Goal: Transaction & Acquisition: Purchase product/service

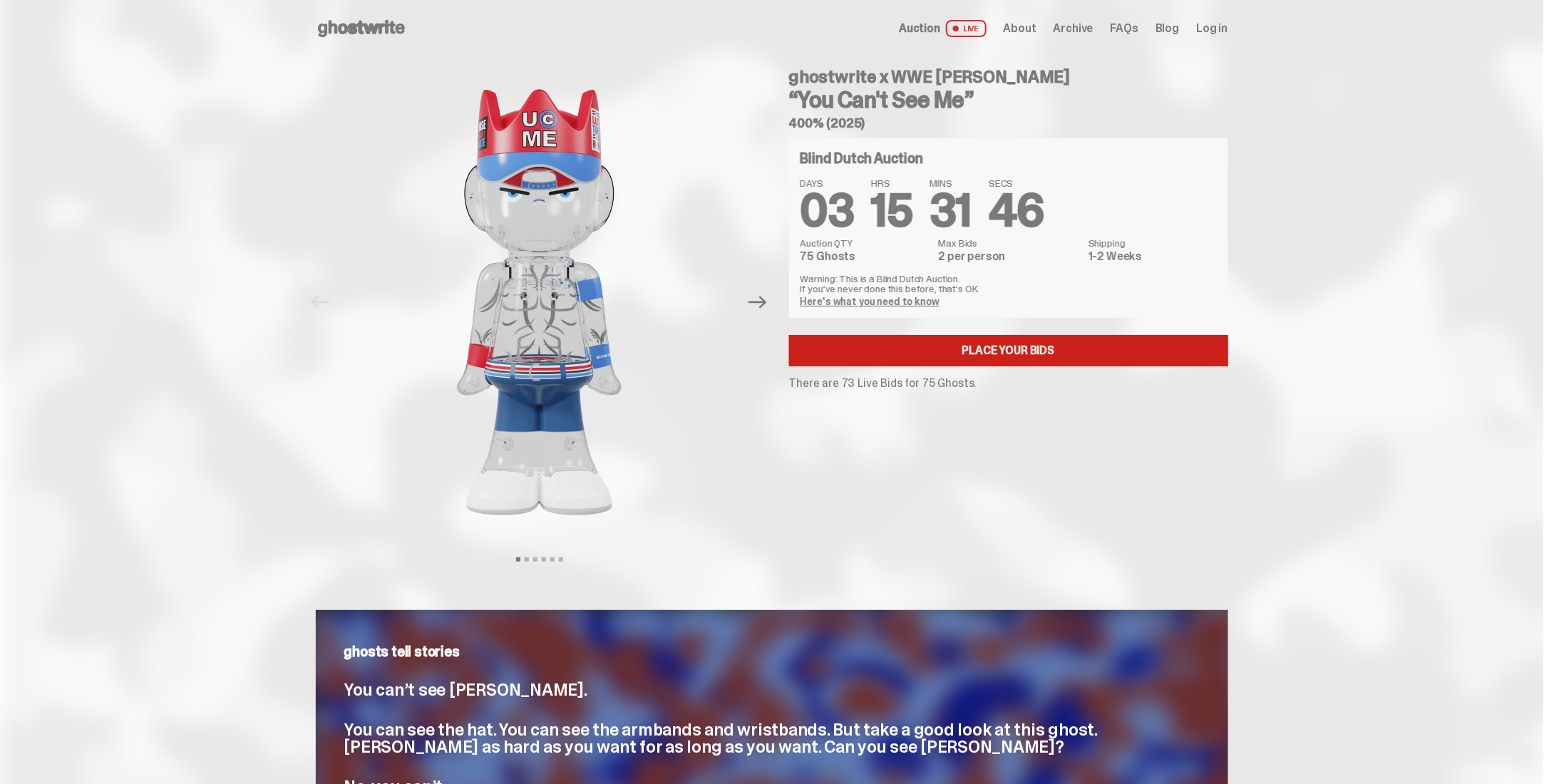
click at [1025, 352] on link "Place your Bids" at bounding box center [1009, 351] width 439 height 31
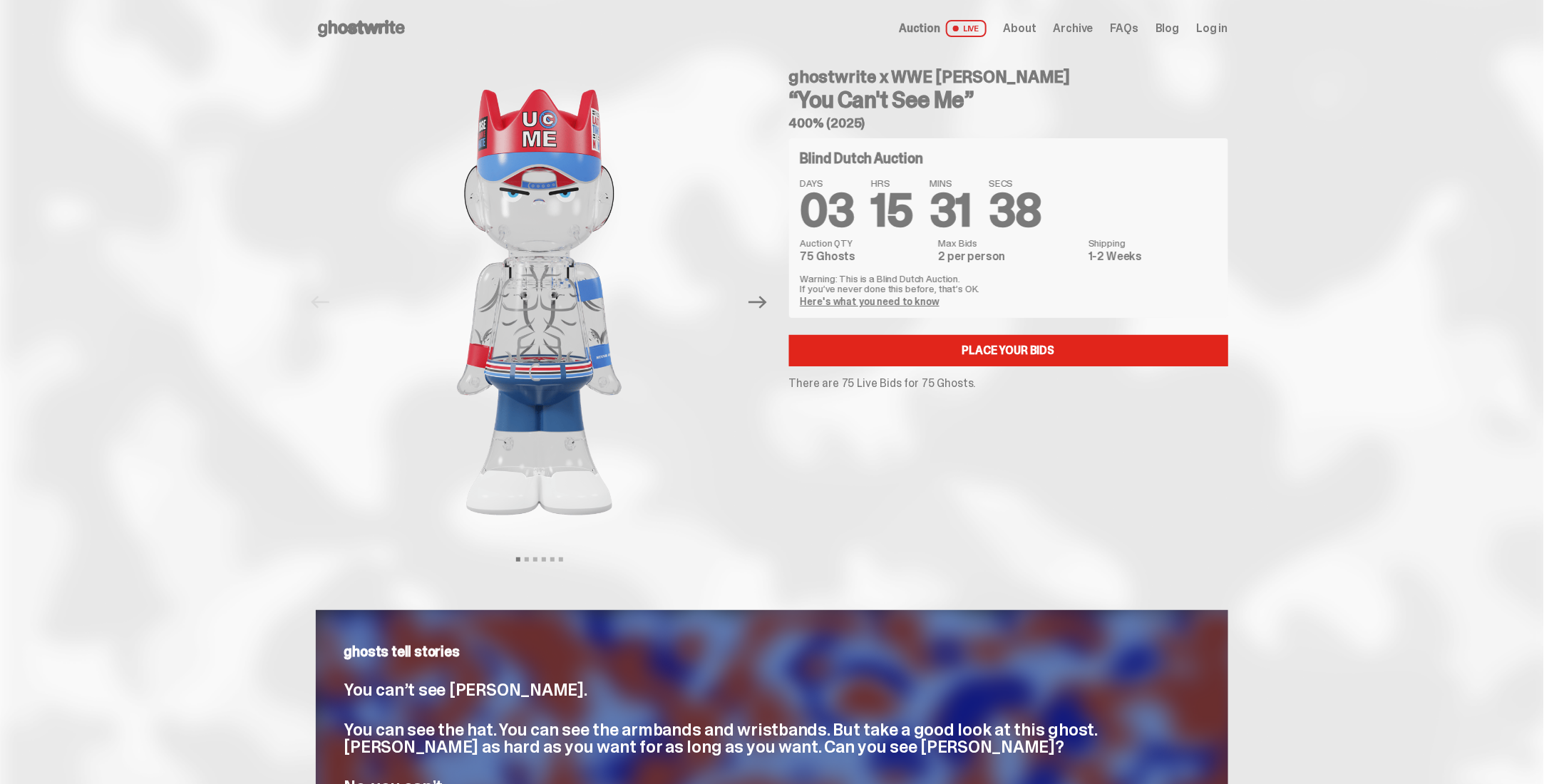
click at [910, 301] on link "Here's what you need to know" at bounding box center [870, 301] width 139 height 13
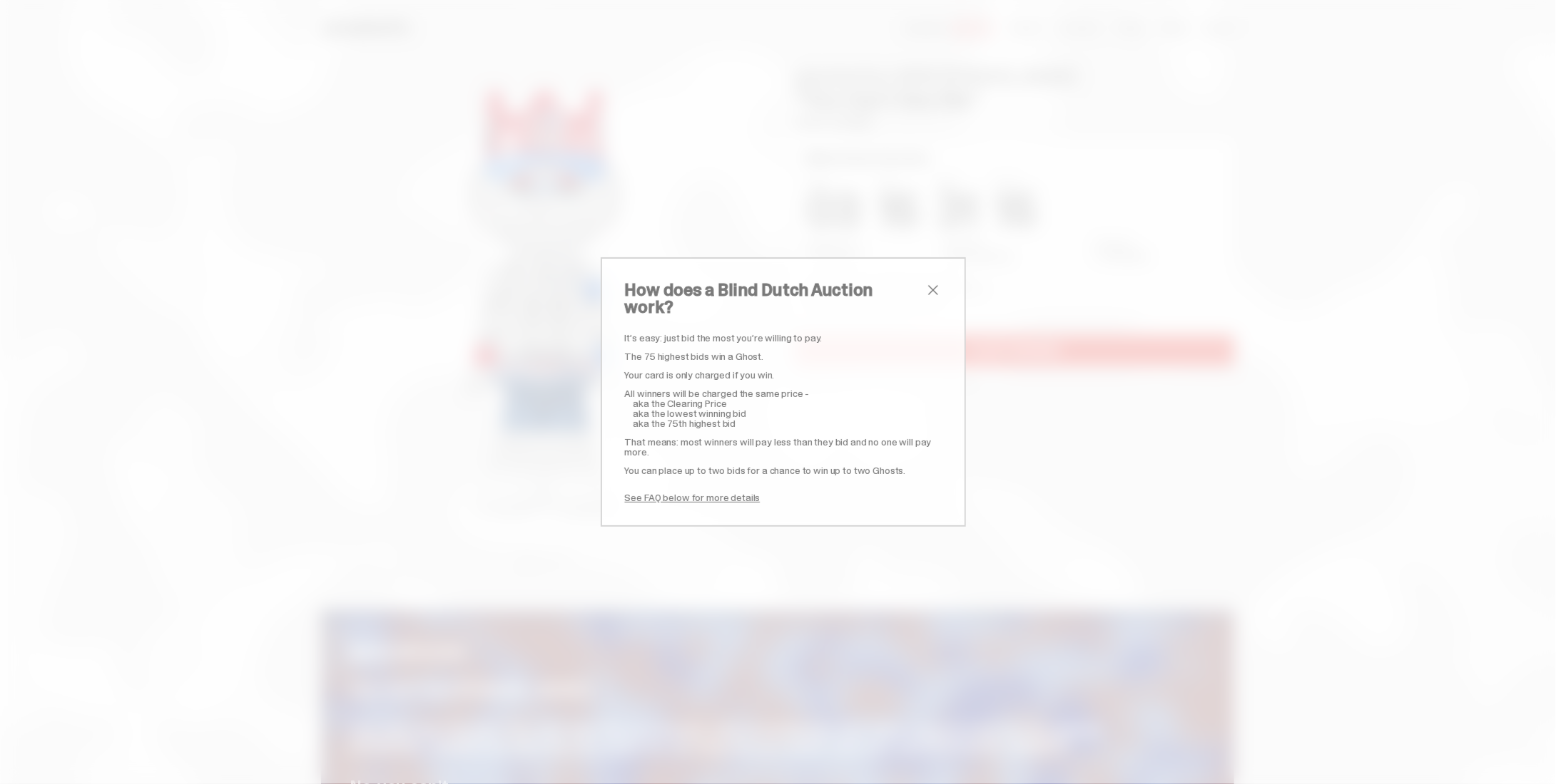
click at [926, 294] on span "close" at bounding box center [933, 289] width 17 height 17
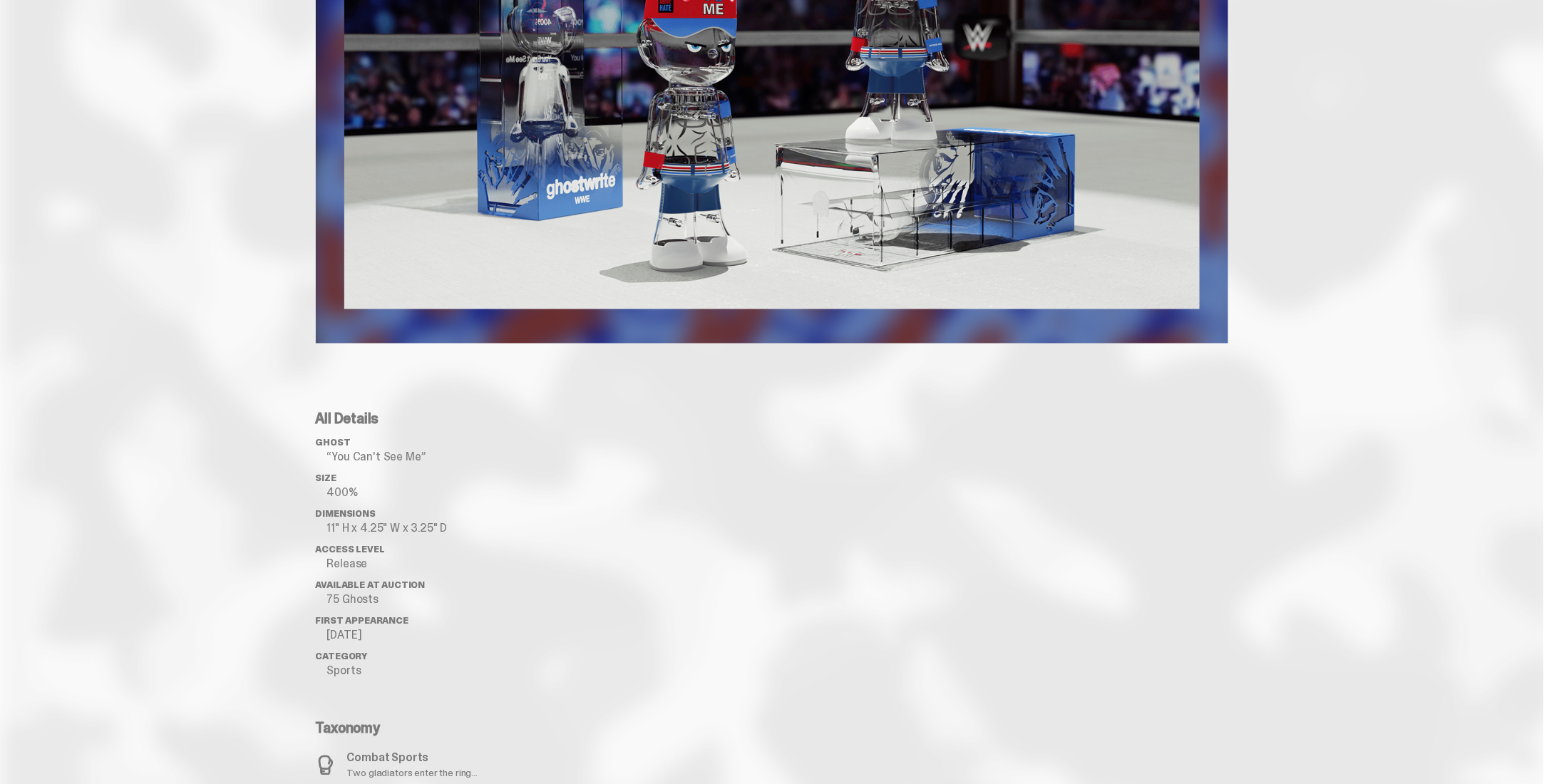
scroll to position [856, 0]
